Goal: Task Accomplishment & Management: Use online tool/utility

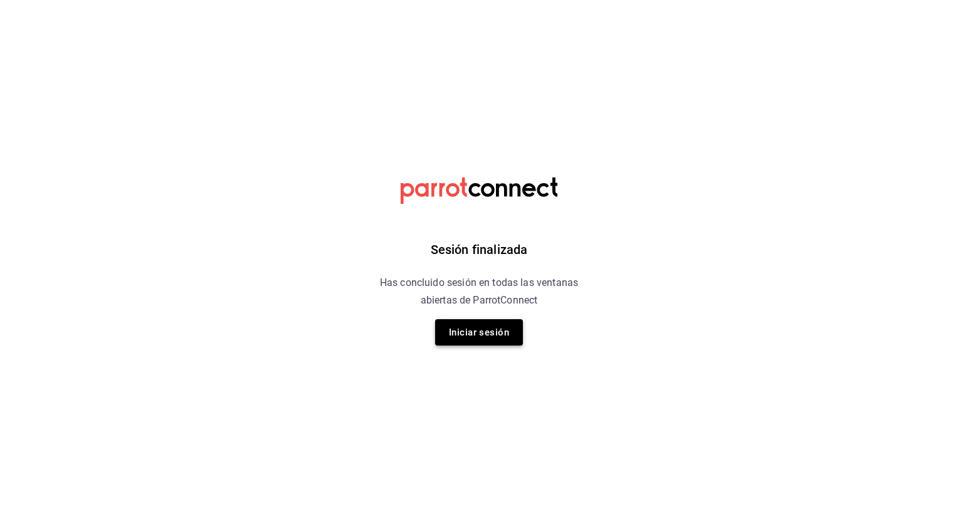
click at [490, 339] on button "Iniciar sesión" at bounding box center [479, 332] width 88 height 26
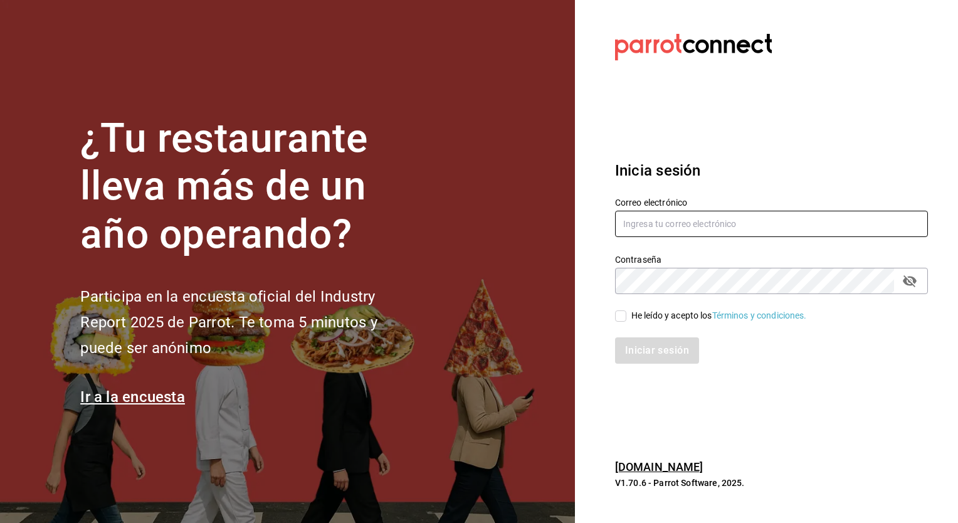
type input "jose.garcia@grupocosteno.com"
click at [627, 322] on div "Iniciar sesión" at bounding box center [764, 342] width 328 height 41
click at [618, 320] on input "He leído y acepto los Términos y condiciones." at bounding box center [620, 315] width 11 height 11
checkbox input "true"
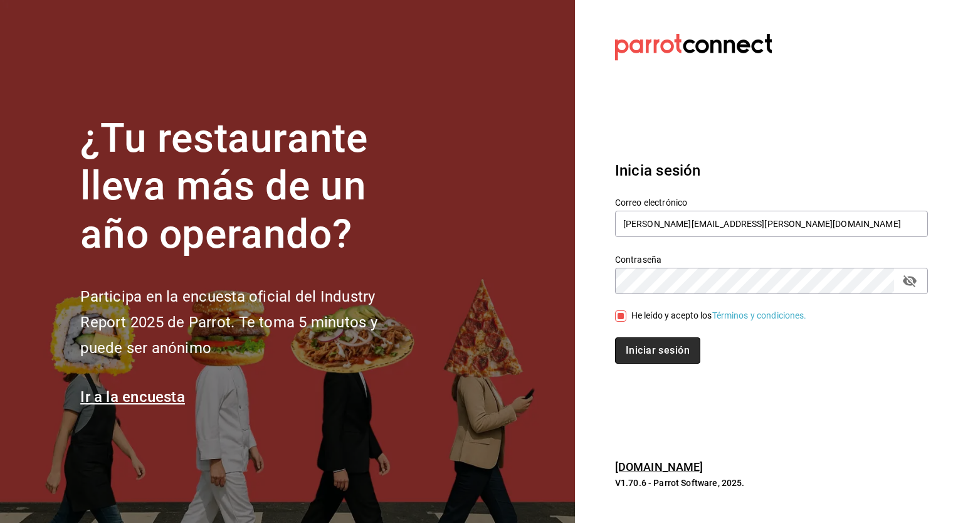
click at [639, 350] on button "Iniciar sesión" at bounding box center [657, 350] width 85 height 26
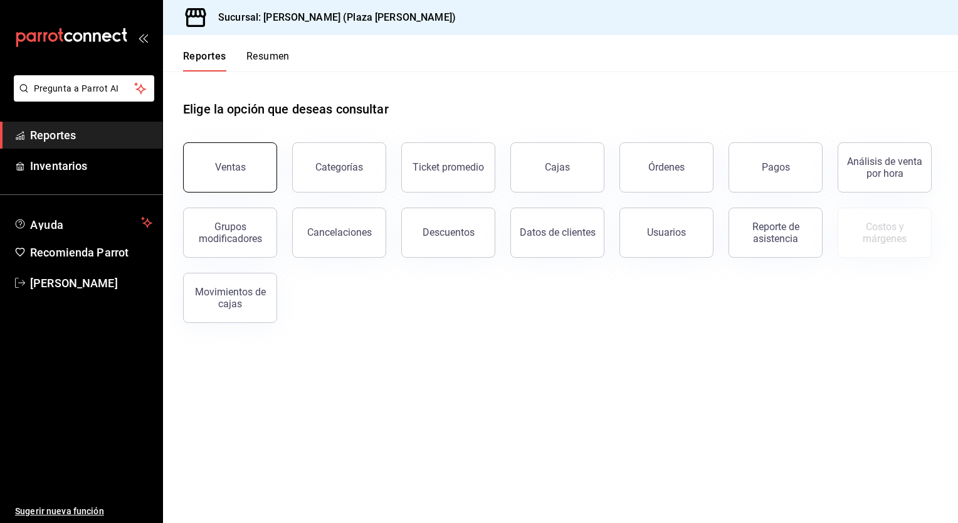
click at [254, 175] on button "Ventas" at bounding box center [230, 167] width 94 height 50
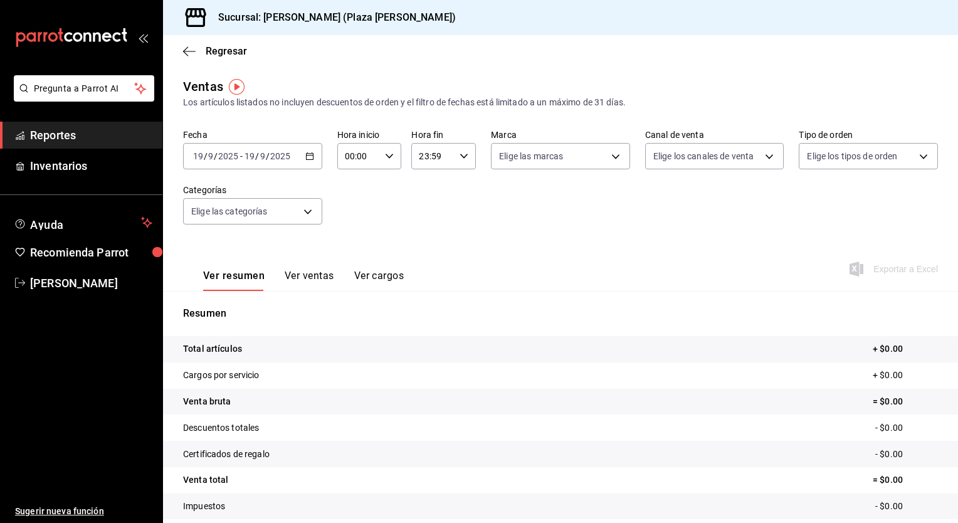
click at [312, 152] on \(Stroke\) "button" at bounding box center [312, 152] width 1 height 1
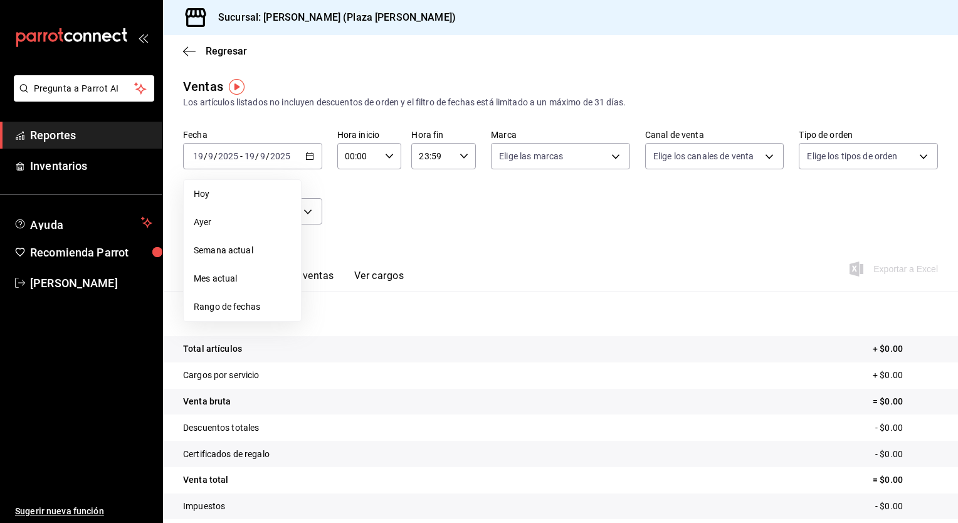
click at [228, 304] on span "Rango de fechas" at bounding box center [242, 306] width 97 height 13
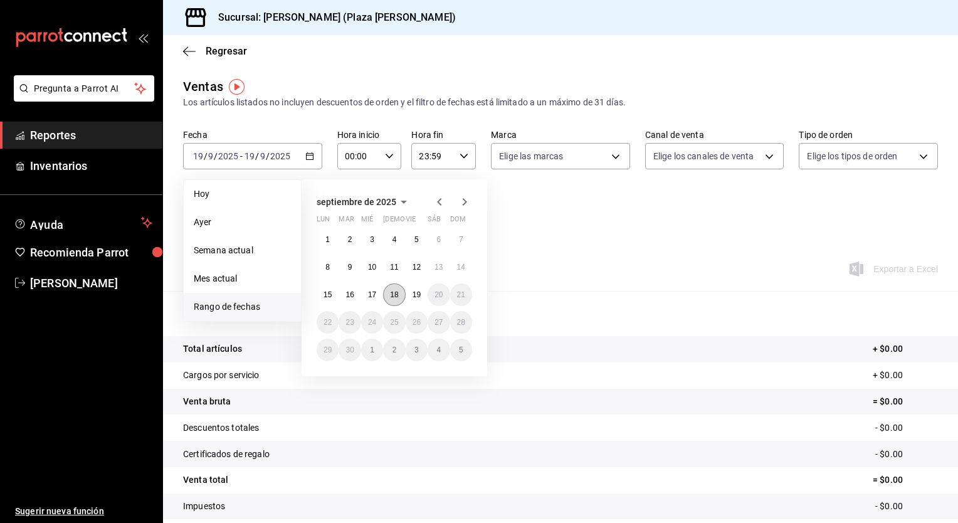
click at [396, 298] on button "18" at bounding box center [394, 294] width 22 height 23
click at [415, 301] on button "19" at bounding box center [417, 294] width 22 height 23
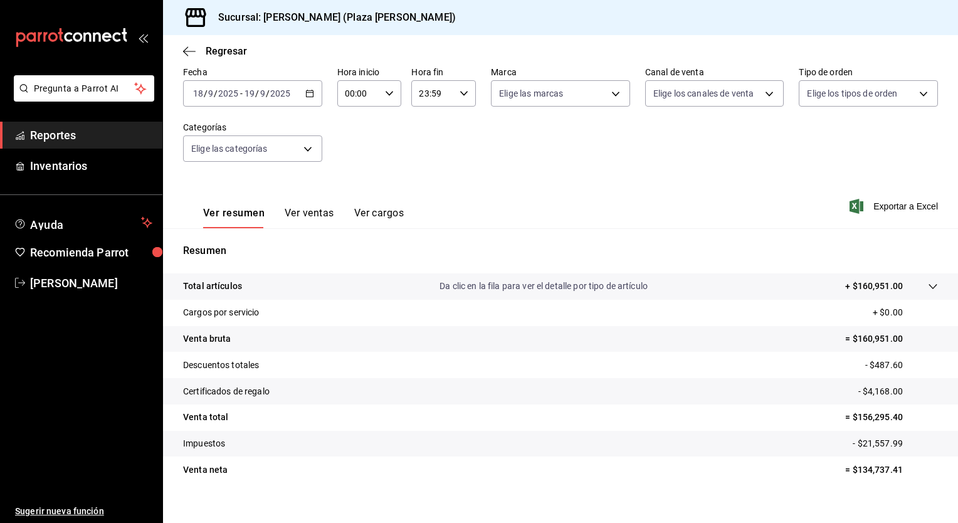
scroll to position [78, 0]
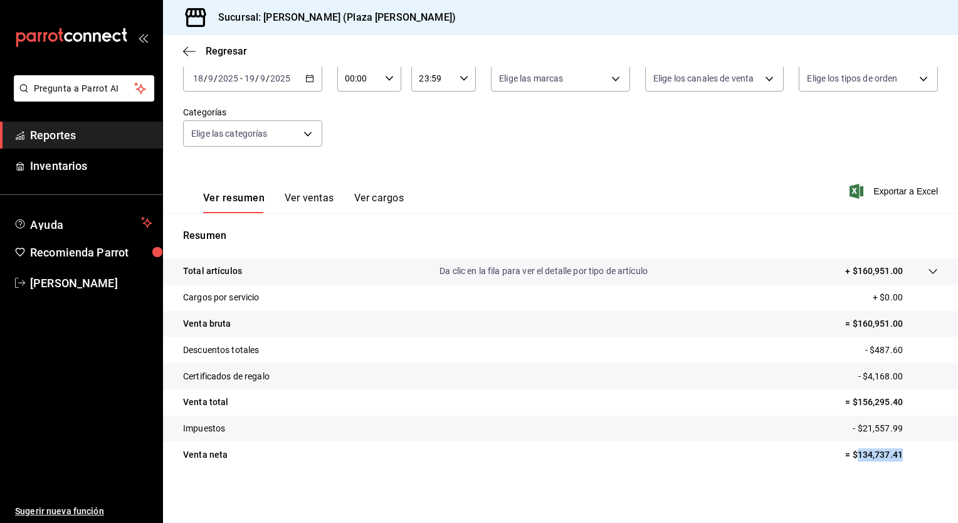
drag, startPoint x: 848, startPoint y: 455, endPoint x: 898, endPoint y: 455, distance: 50.2
click at [898, 455] on p "= $134,737.41" at bounding box center [891, 454] width 93 height 13
drag, startPoint x: 898, startPoint y: 455, endPoint x: 873, endPoint y: 458, distance: 24.6
copy p "134,737.41"
click at [389, 78] on \(Stroke\) "button" at bounding box center [390, 78] width 8 height 4
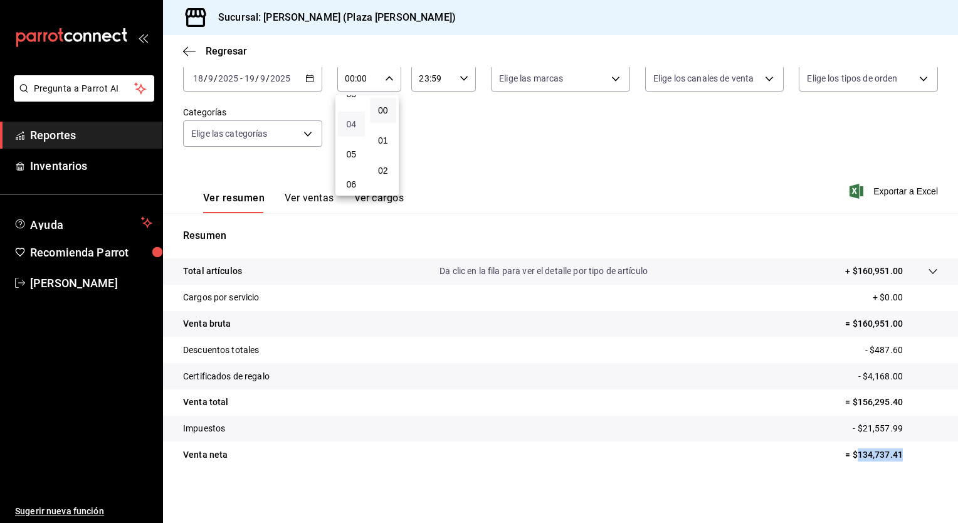
scroll to position [125, 0]
click at [349, 148] on button "05" at bounding box center [351, 135] width 27 height 25
type input "05:00"
click at [459, 76] on div at bounding box center [479, 261] width 958 height 523
click at [460, 79] on icon "button" at bounding box center [464, 78] width 9 height 9
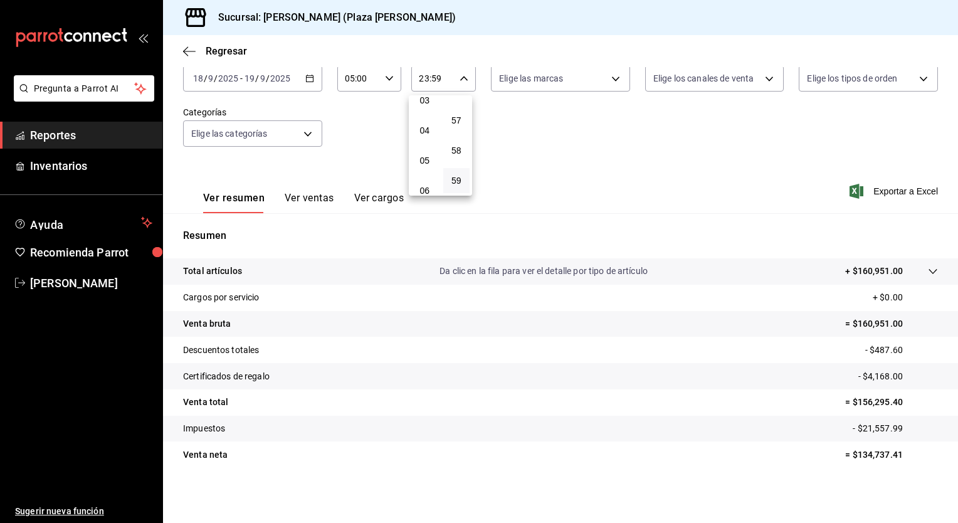
scroll to position [70, 0]
click at [422, 162] on span "04" at bounding box center [425, 161] width 12 height 10
type input "04:59"
click at [622, 165] on div at bounding box center [479, 261] width 958 height 523
click at [890, 188] on span "Exportar a Excel" at bounding box center [895, 191] width 86 height 15
